Goal: Information Seeking & Learning: Learn about a topic

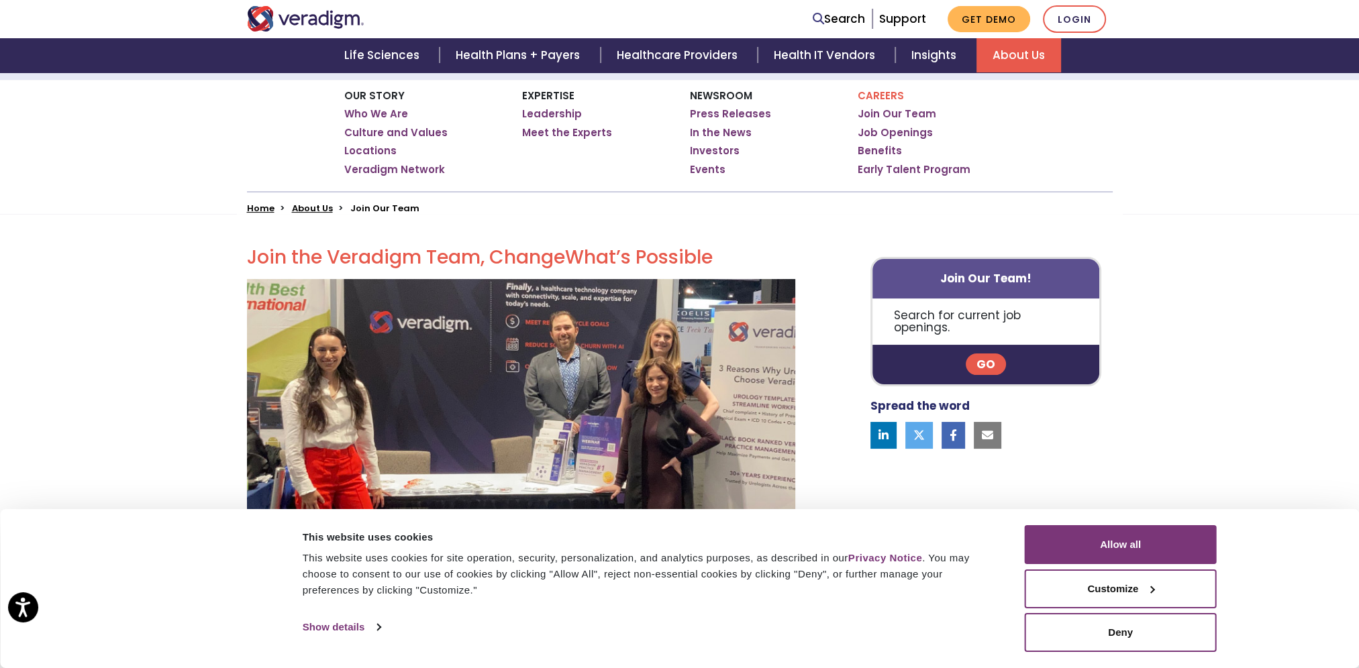
scroll to position [201, 0]
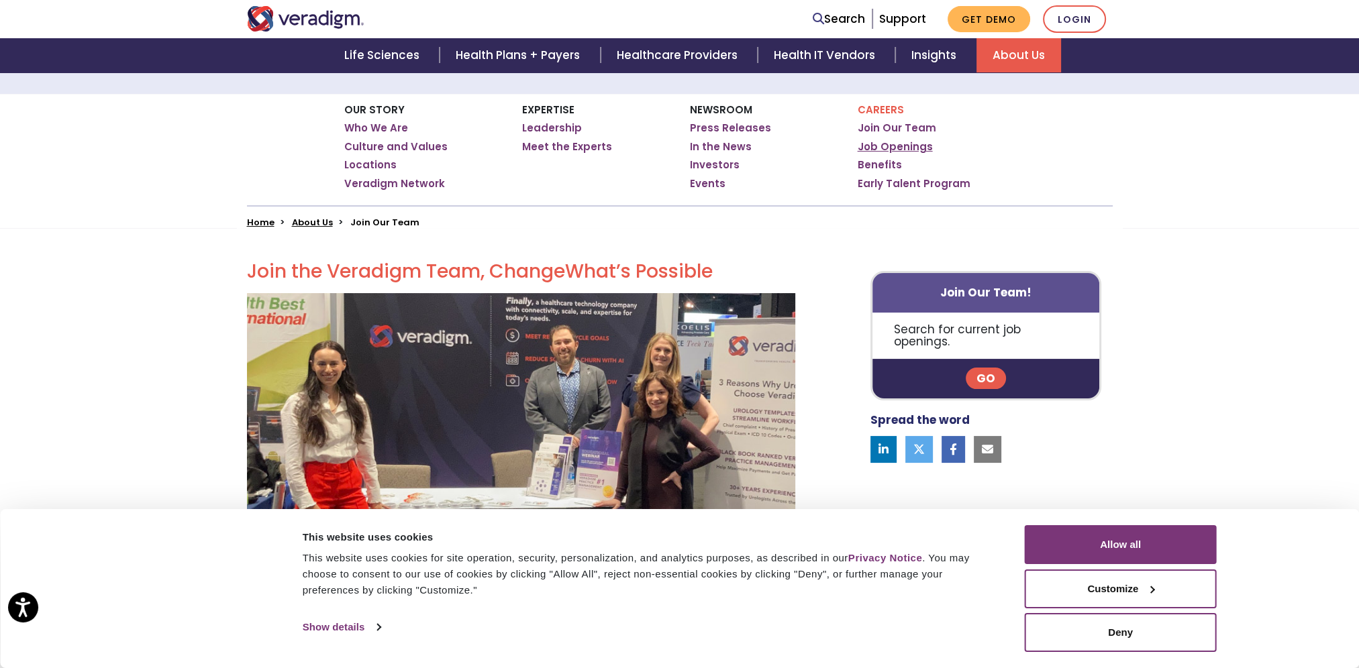
click at [902, 148] on link "Job Openings" at bounding box center [894, 146] width 75 height 13
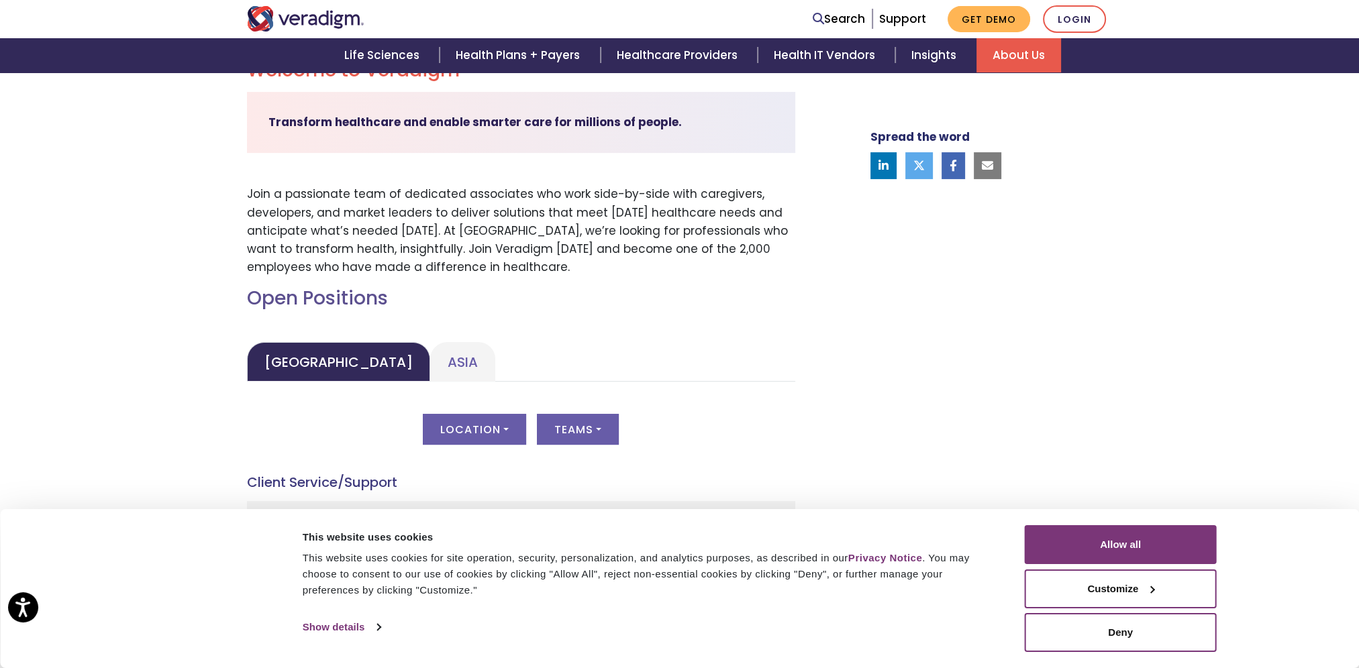
scroll to position [604, 0]
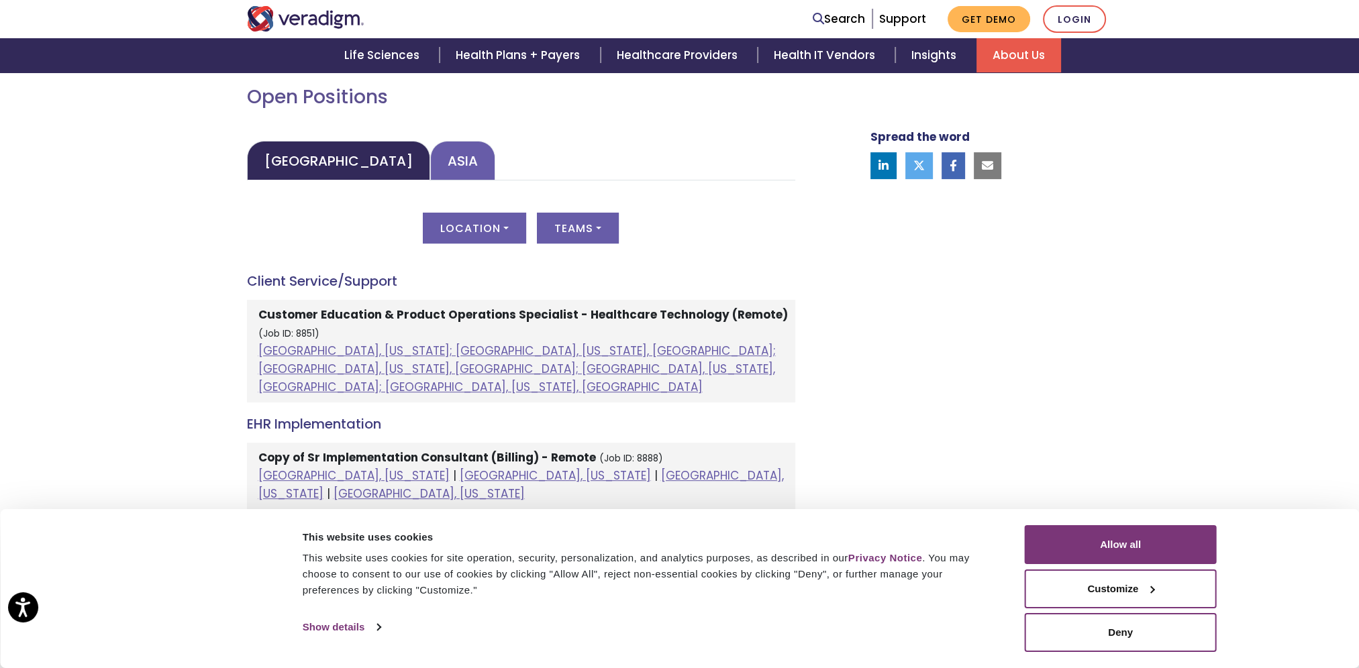
click at [430, 162] on link "Asia" at bounding box center [462, 161] width 65 height 40
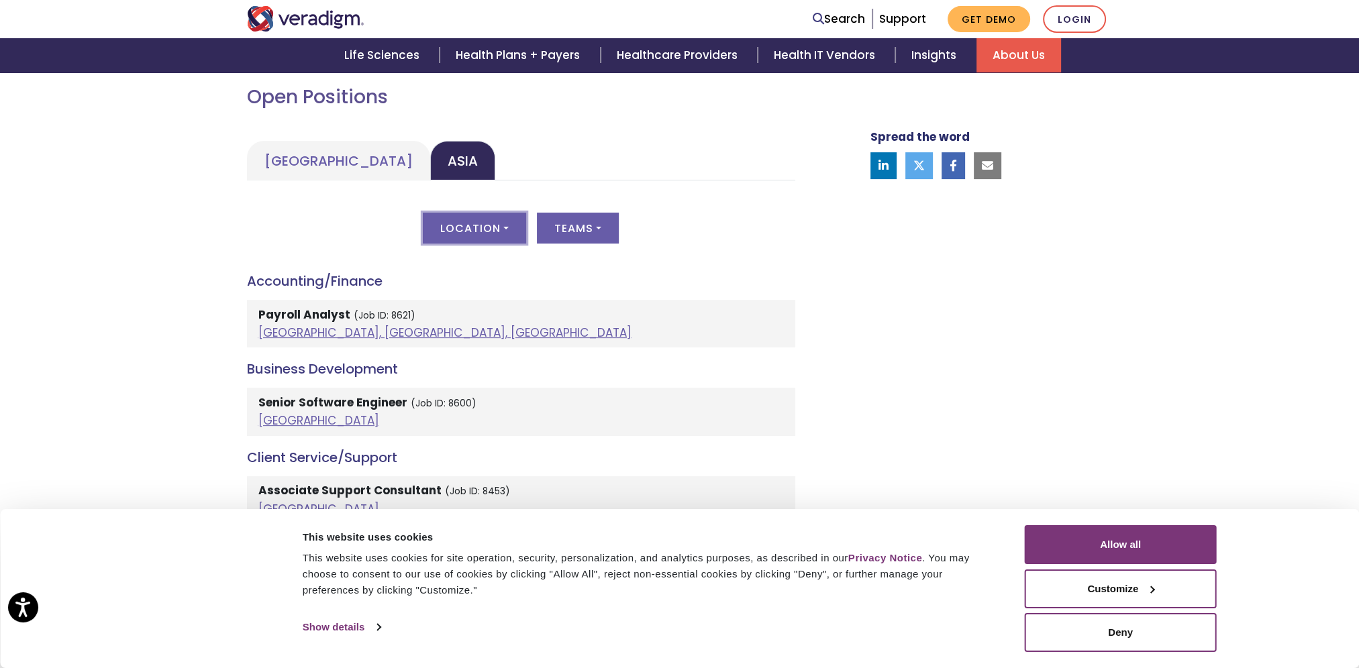
click at [469, 221] on button "Location" at bounding box center [474, 228] width 103 height 31
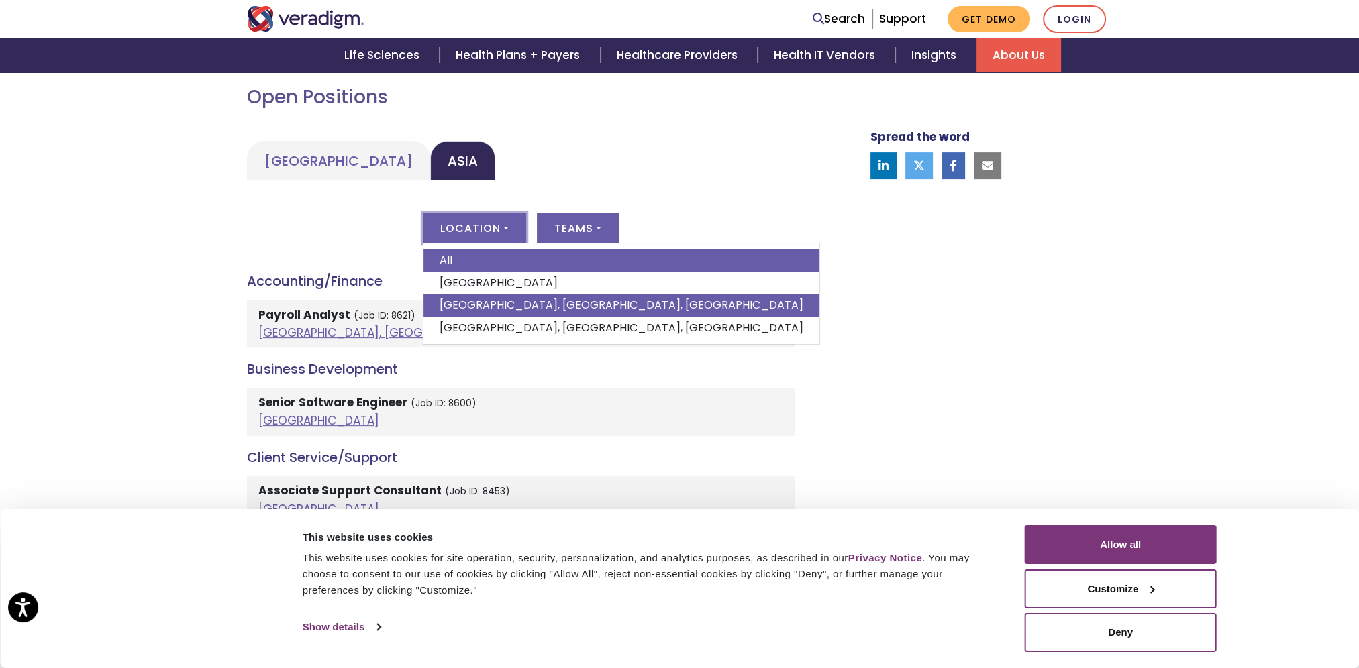
click at [462, 305] on link "Pune, Maharashtra, India" at bounding box center [621, 305] width 396 height 23
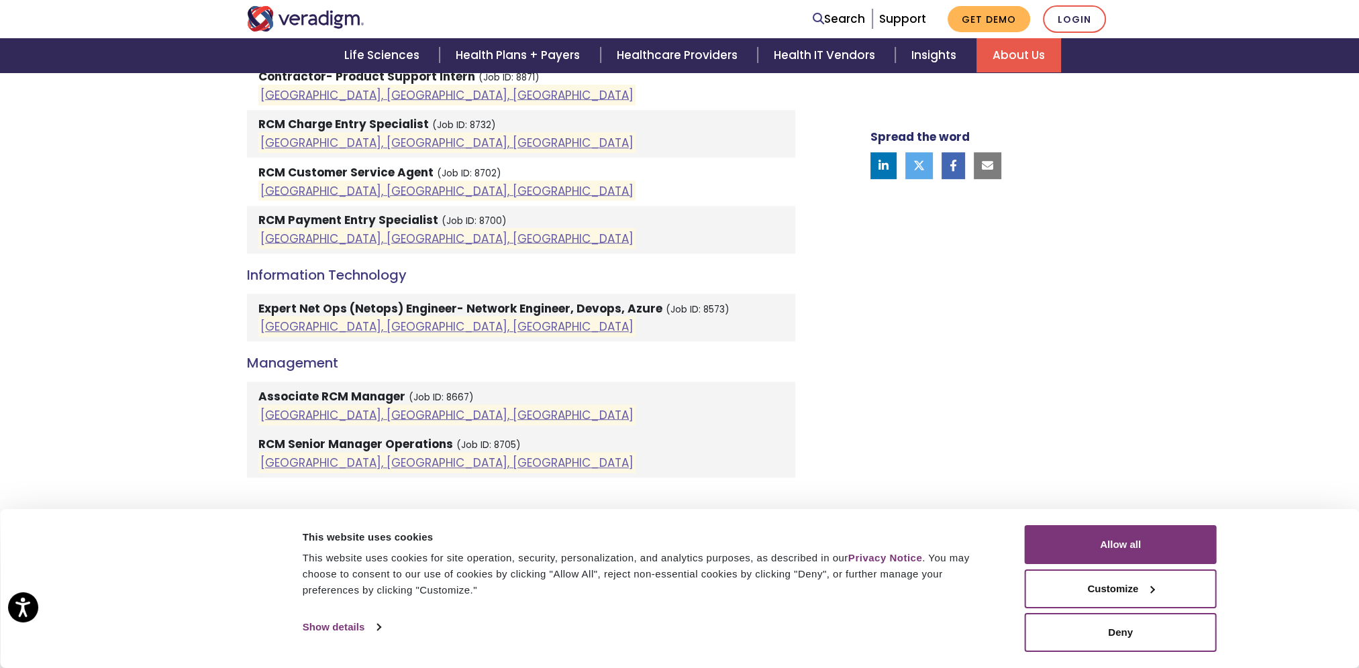
scroll to position [1141, 0]
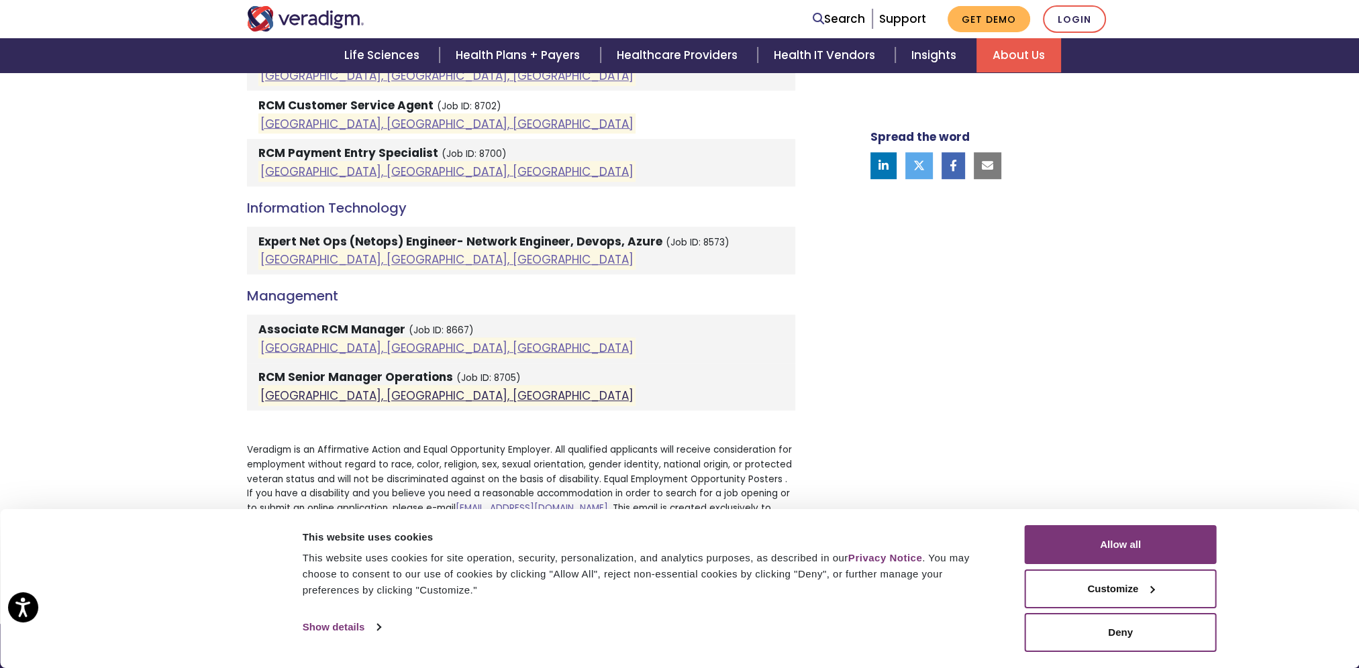
click at [359, 397] on link "Pune, Maharashtra, India" at bounding box center [446, 396] width 373 height 16
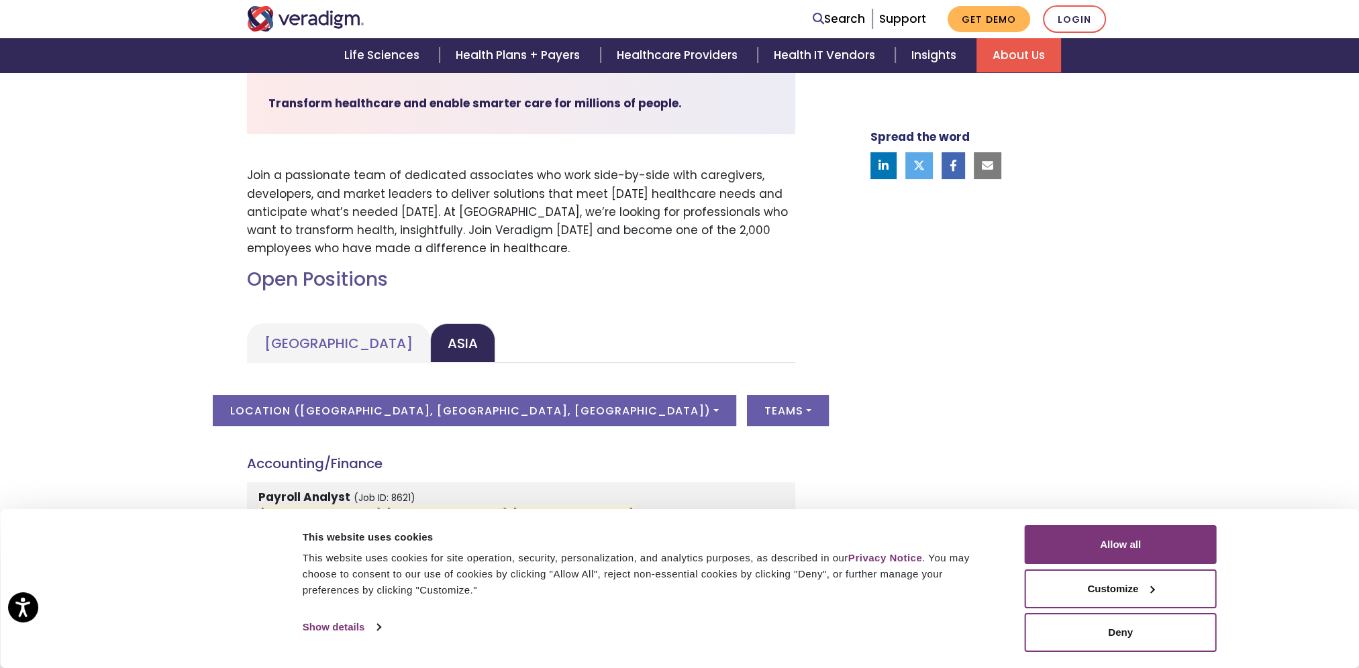
scroll to position [243, 0]
